Goal: Transaction & Acquisition: Purchase product/service

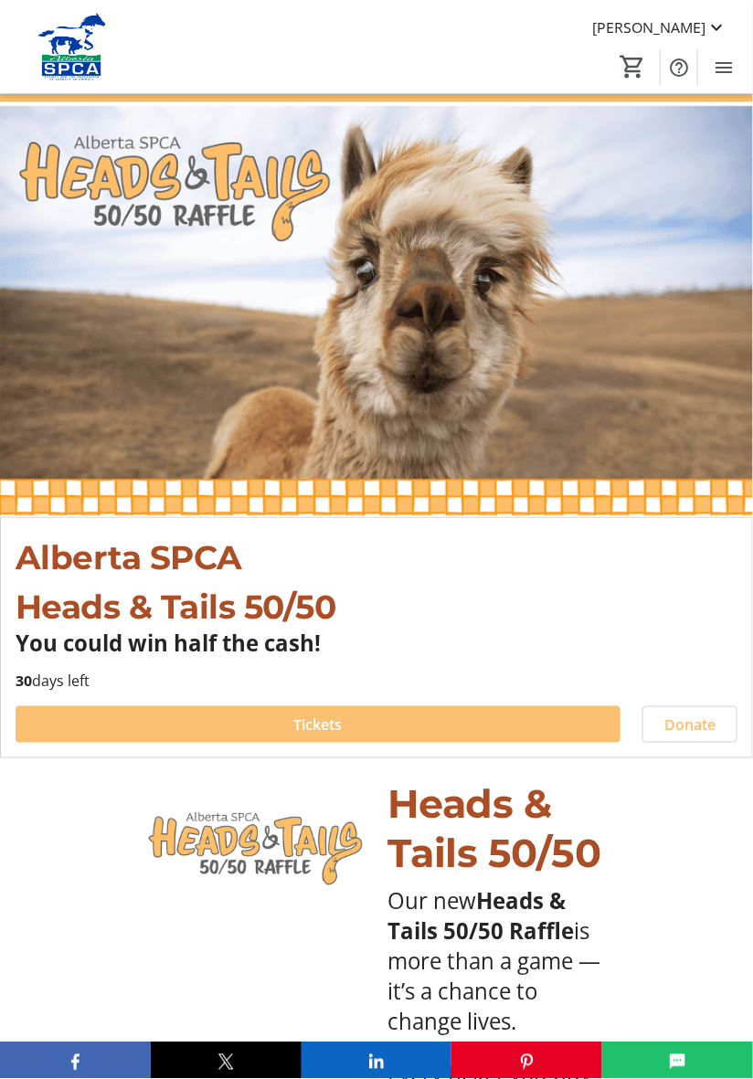
click at [315, 730] on span "Tickets" at bounding box center [318, 724] width 48 height 22
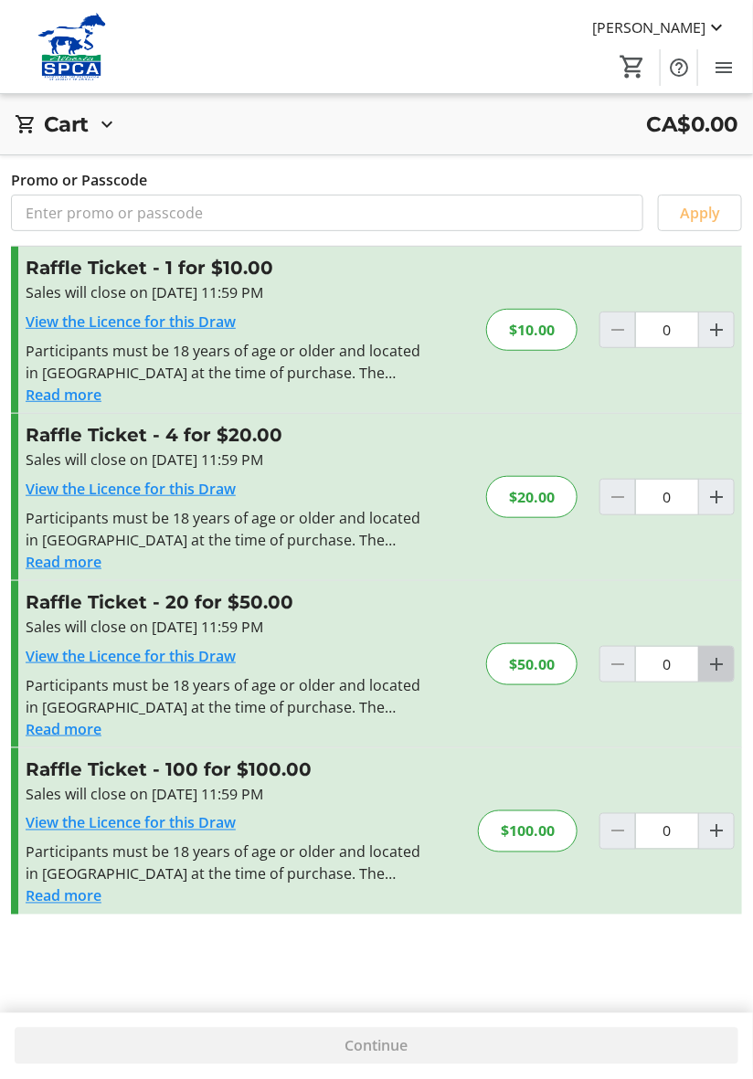
click at [712, 666] on mat-icon "Increment by one" at bounding box center [716, 664] width 22 height 22
type input "1"
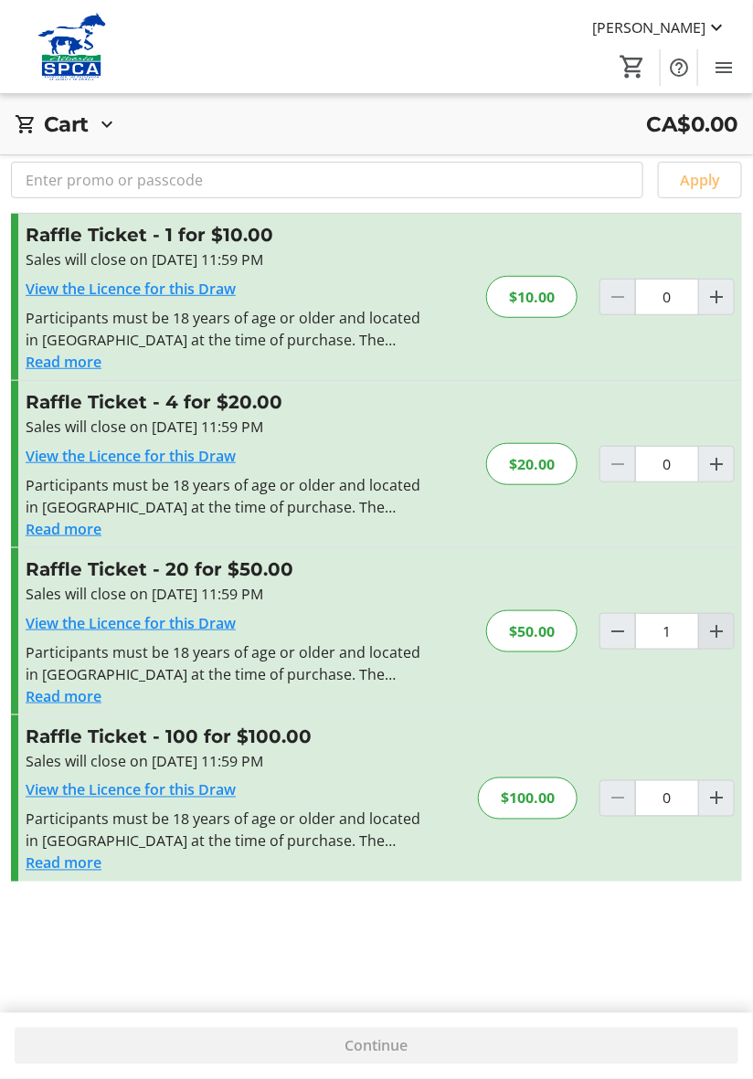
scroll to position [66, 0]
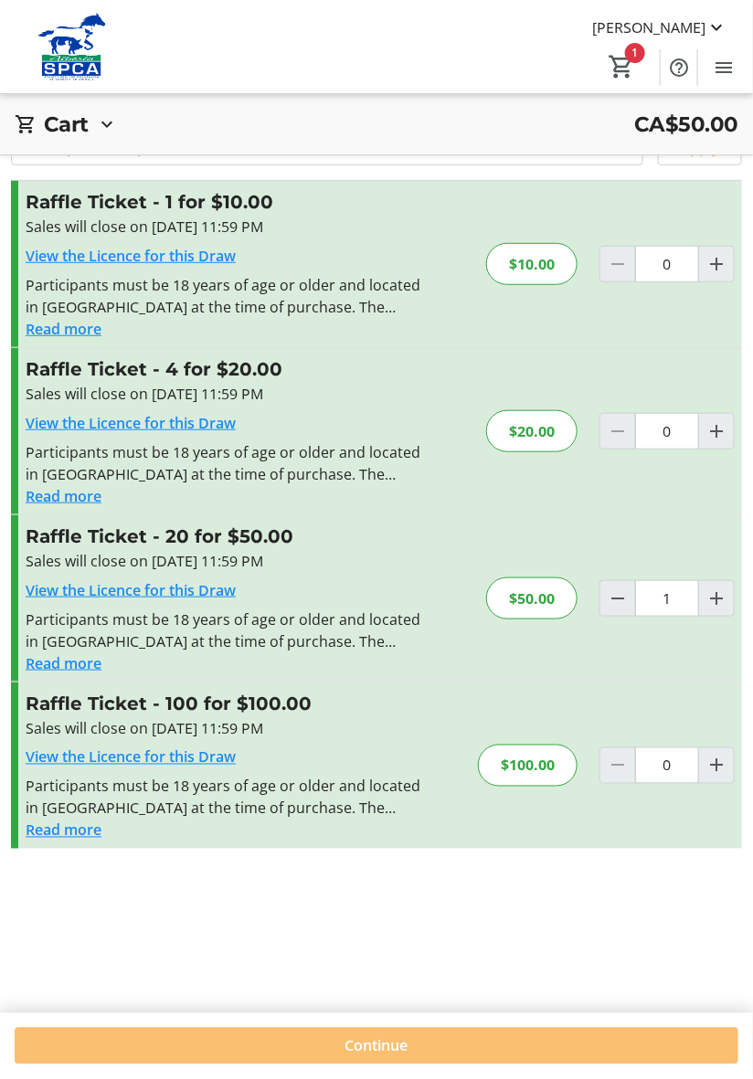
click at [375, 1057] on span "Continue" at bounding box center [376, 1046] width 63 height 22
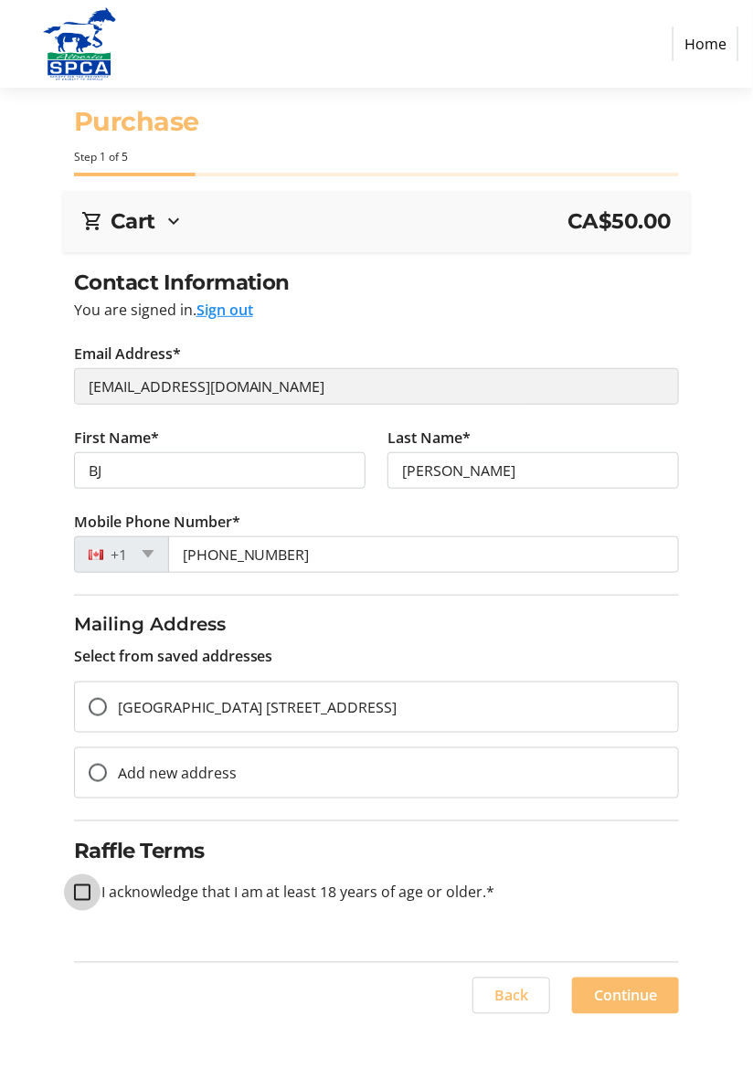
click at [79, 896] on input "I acknowledge that I am at least 18 years of age or older.*" at bounding box center [82, 892] width 16 height 16
checkbox input "true"
click at [91, 712] on input "[GEOGRAPHIC_DATA] [STREET_ADDRESS]" at bounding box center [98, 707] width 18 height 18
radio input "true"
click at [641, 1001] on span "Continue" at bounding box center [625, 996] width 63 height 22
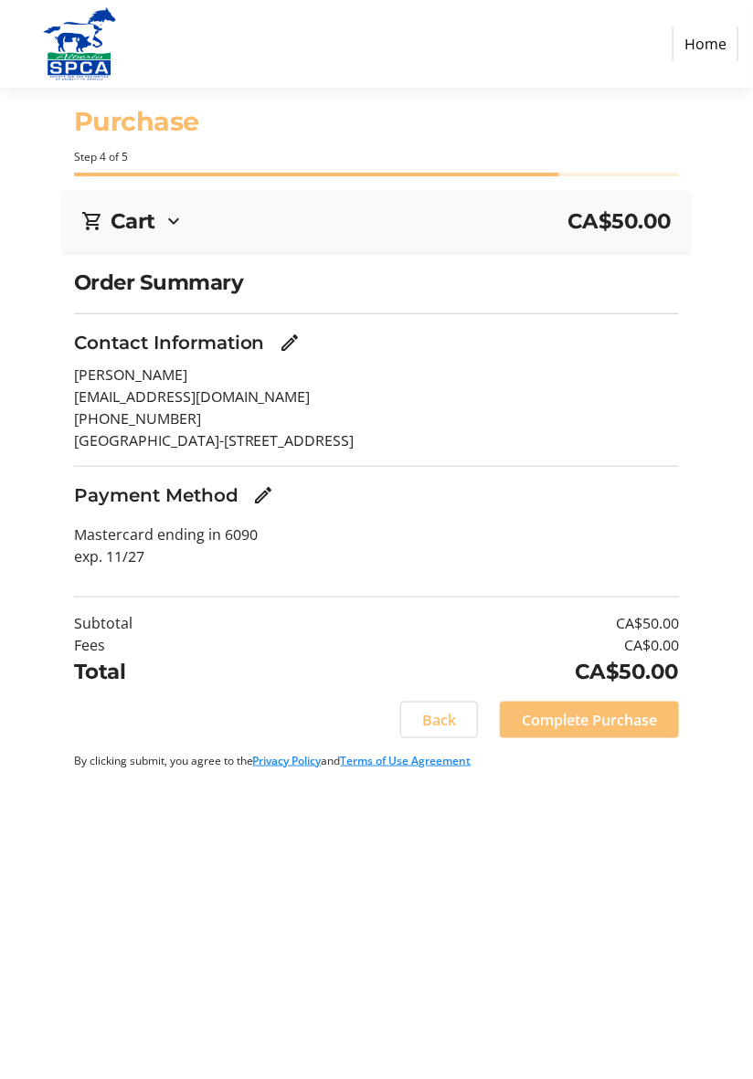
click at [611, 721] on span "Complete Purchase" at bounding box center [589, 720] width 135 height 22
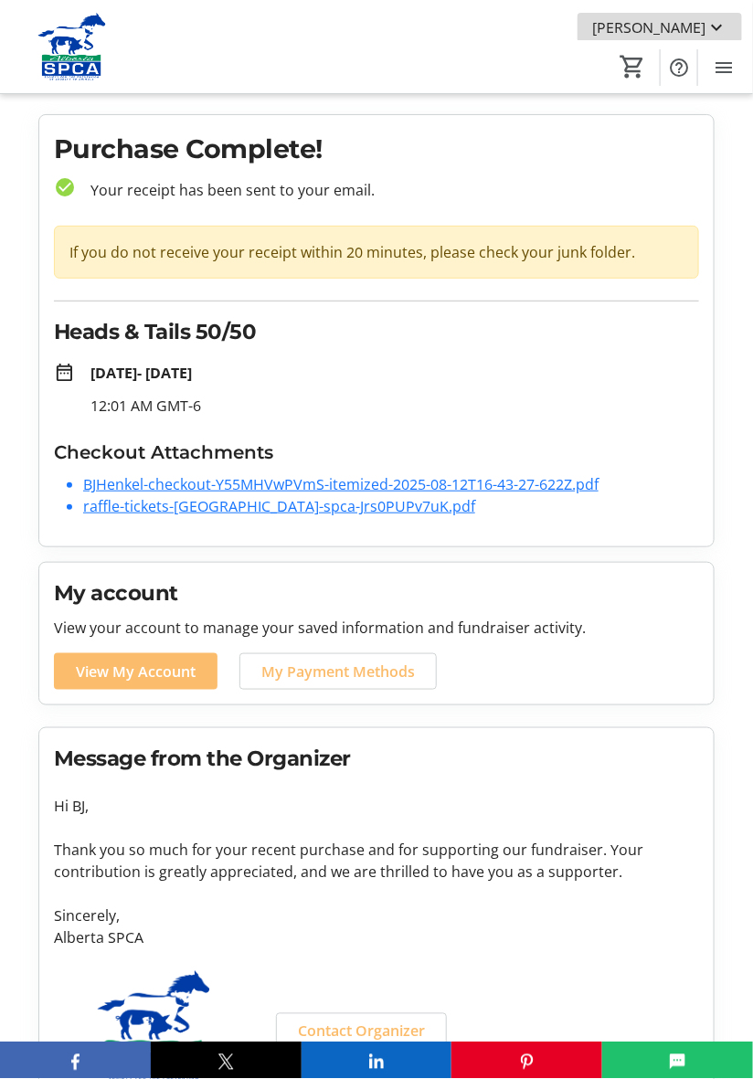
click at [717, 29] on mat-icon at bounding box center [716, 27] width 22 height 22
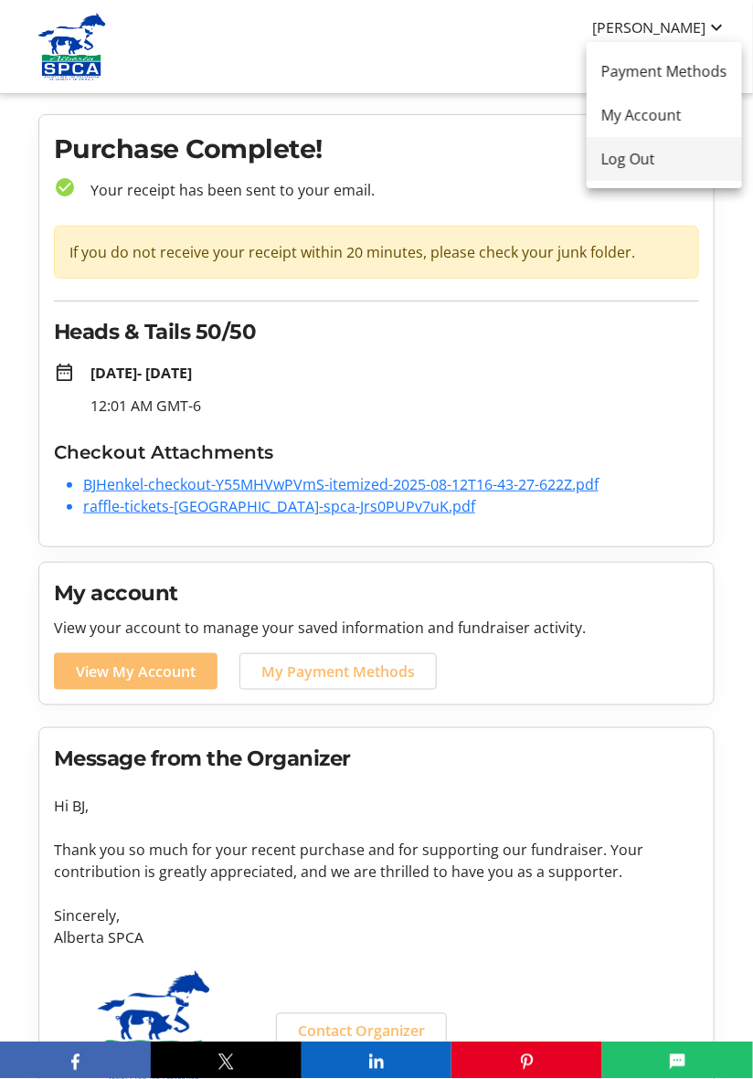
click at [641, 163] on span "Log Out" at bounding box center [664, 159] width 126 height 22
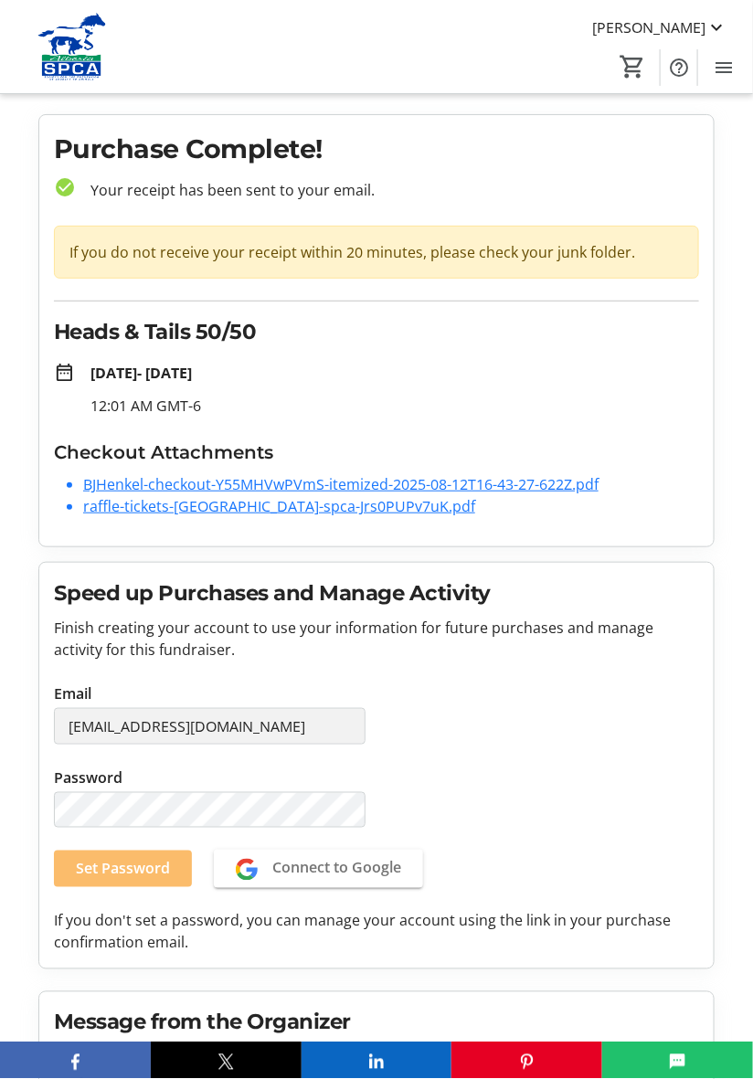
scroll to position [1, 0]
